Goal: Task Accomplishment & Management: Manage account settings

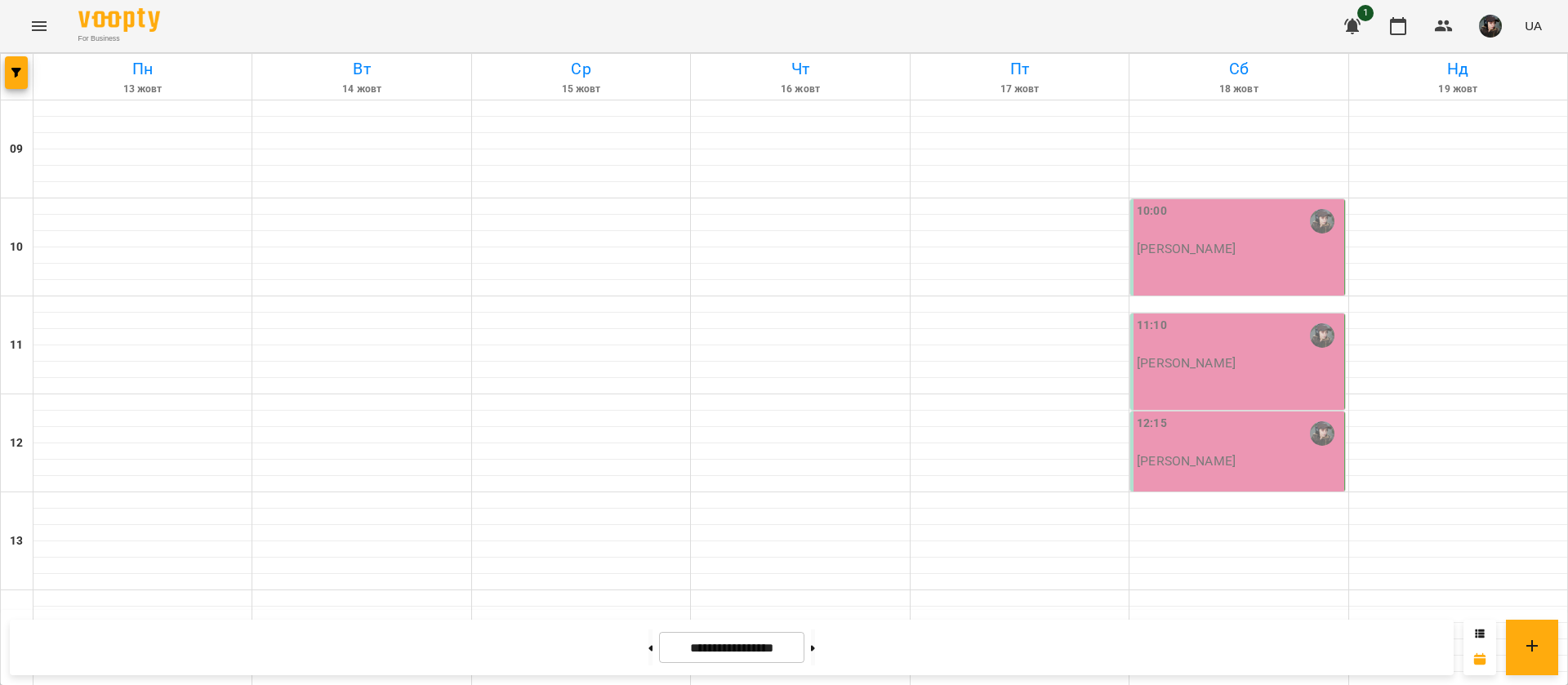
scroll to position [651, 0]
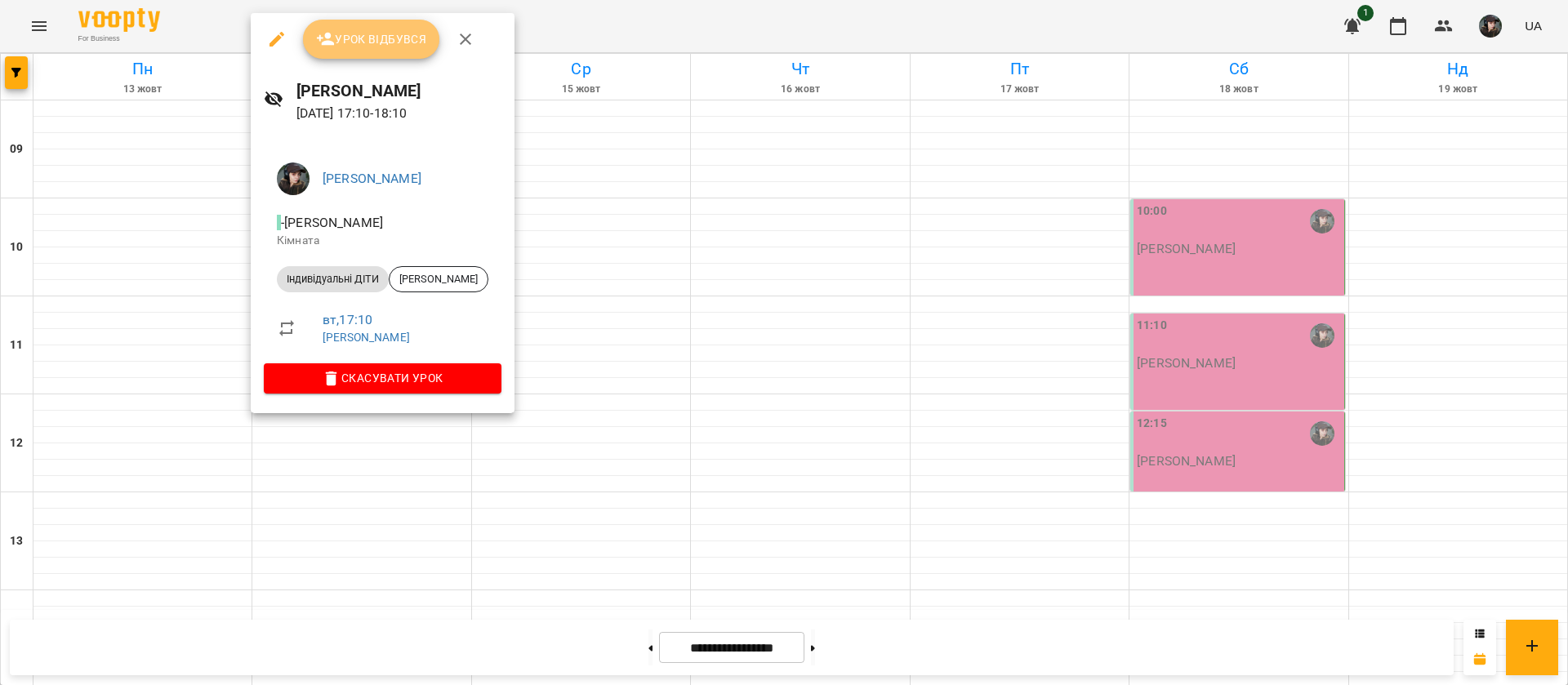
click at [361, 54] on button "Урок відбувся" at bounding box center [372, 39] width 137 height 39
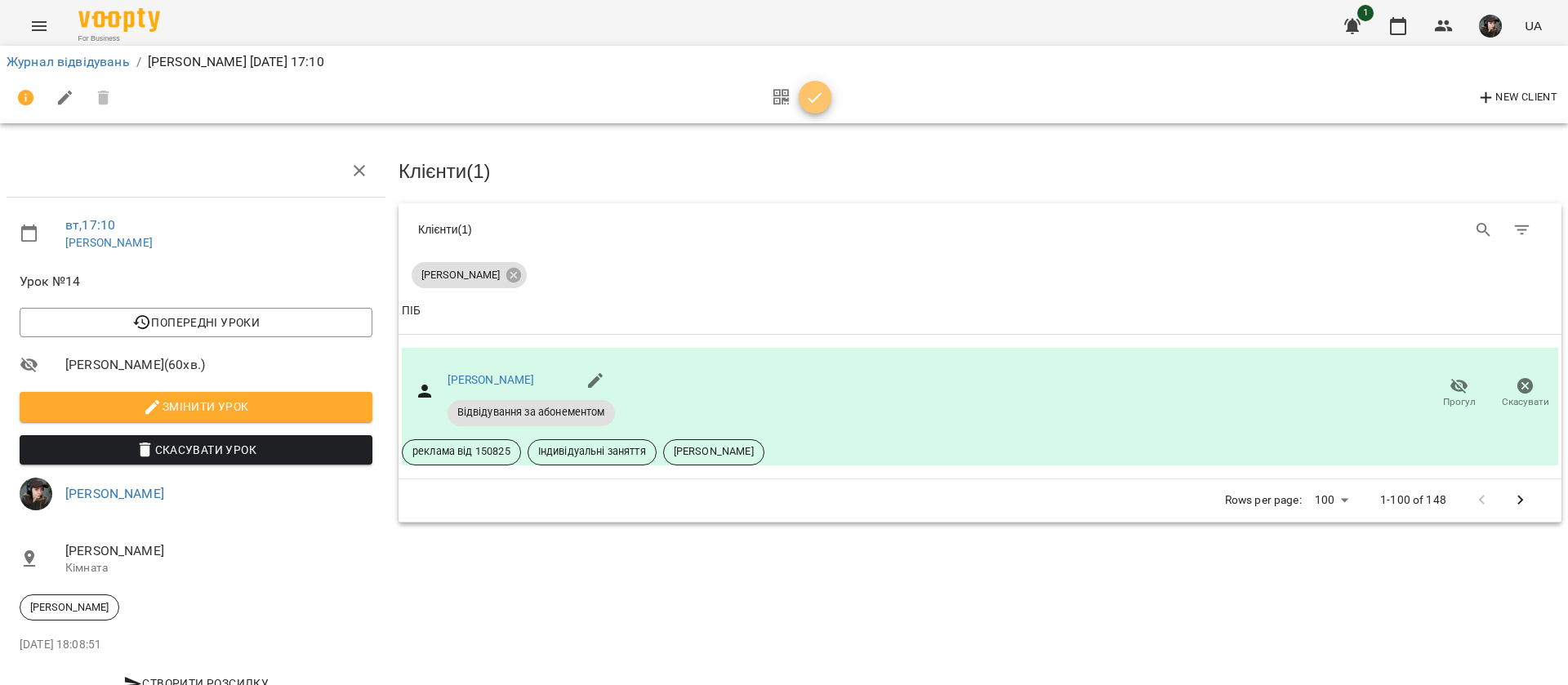
click at [817, 99] on icon "button" at bounding box center [814, 98] width 20 height 20
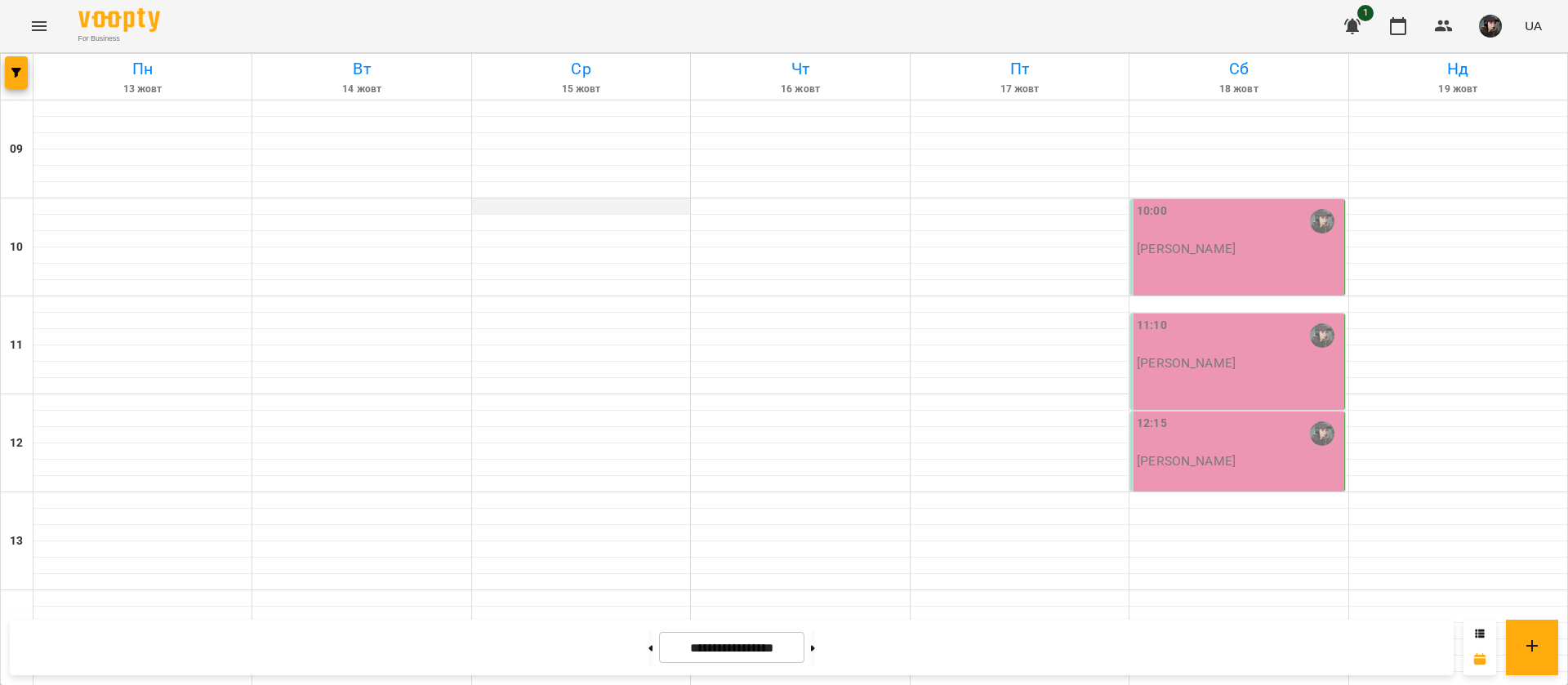
scroll to position [664, 0]
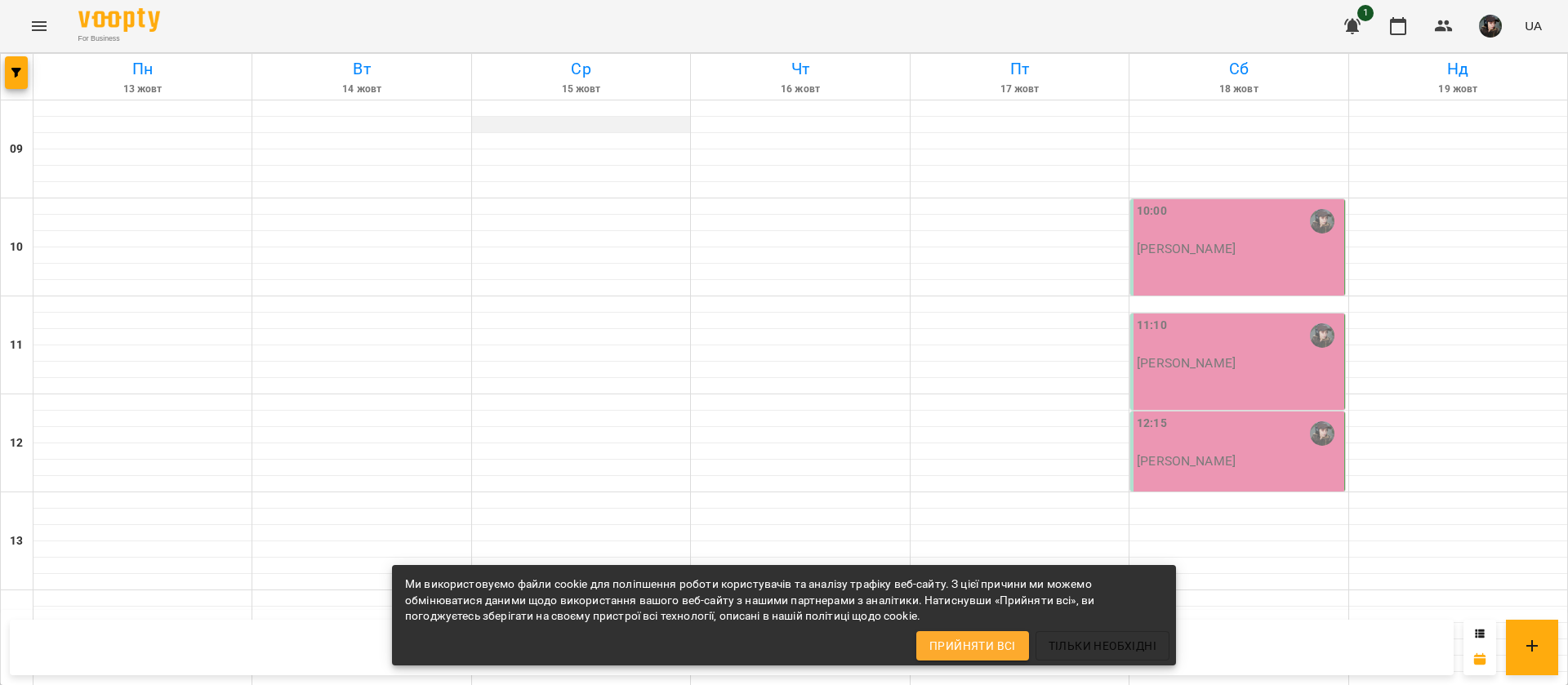
scroll to position [664, 0]
